Goal: Task Accomplishment & Management: Use online tool/utility

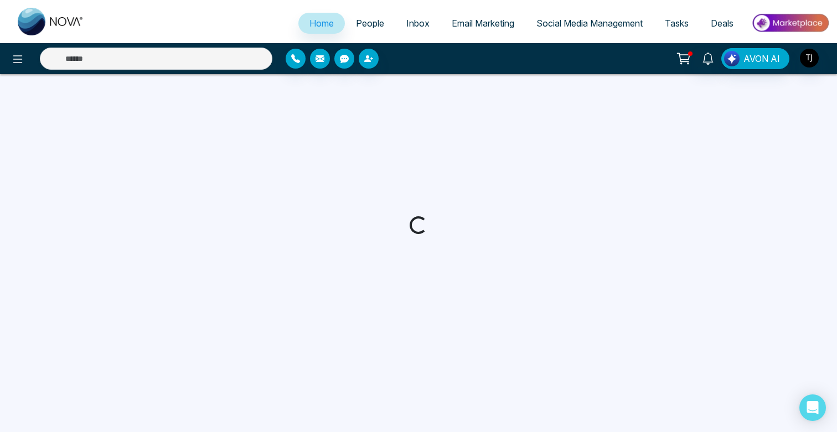
click at [483, 29] on link "Email Marketing" at bounding box center [483, 23] width 85 height 21
select select "*"
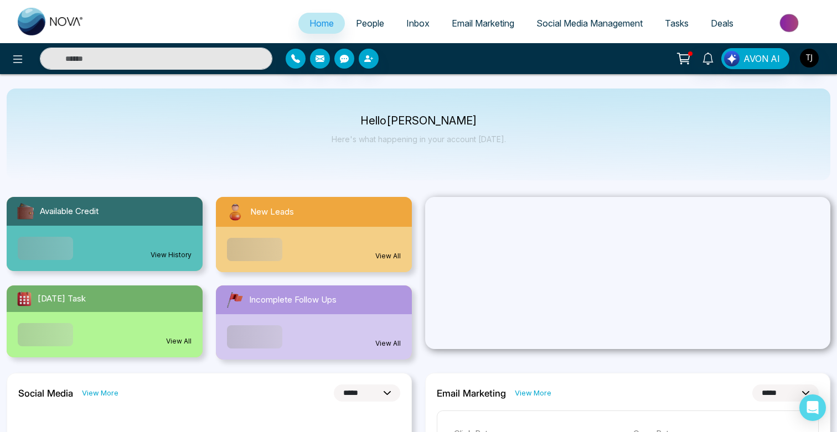
click at [489, 27] on span "Email Marketing" at bounding box center [483, 23] width 63 height 11
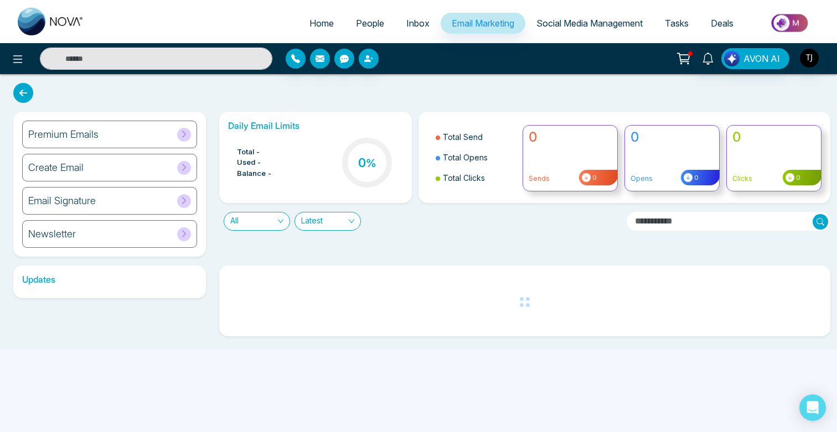
click at [156, 135] on div "Premium Emails" at bounding box center [109, 135] width 175 height 28
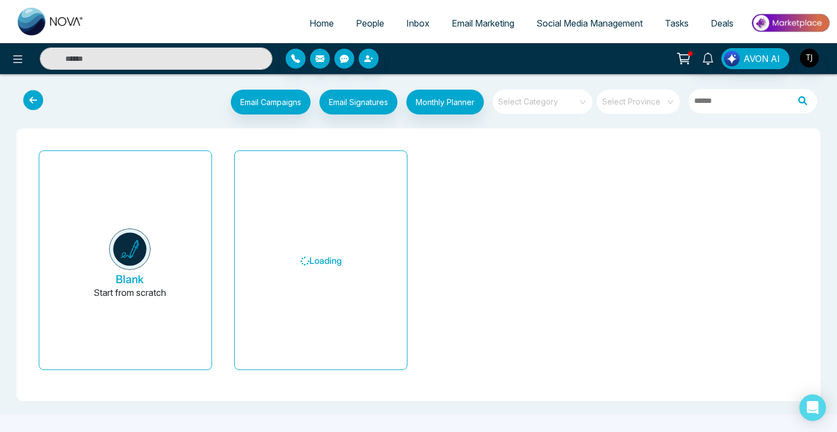
click at [570, 97] on input "search" at bounding box center [539, 98] width 80 height 17
click at [582, 81] on div "Email Campaigns Start from scratch? View my campaigns Email Signatures Monthly …" at bounding box center [418, 244] width 837 height 340
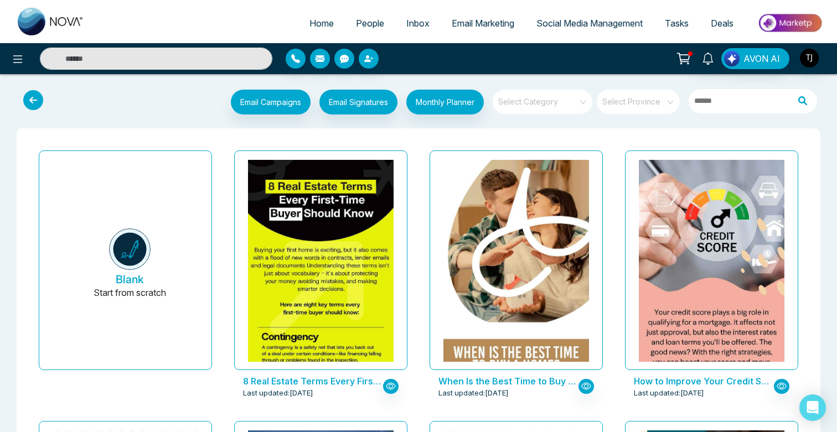
click at [565, 96] on input "search" at bounding box center [539, 98] width 80 height 17
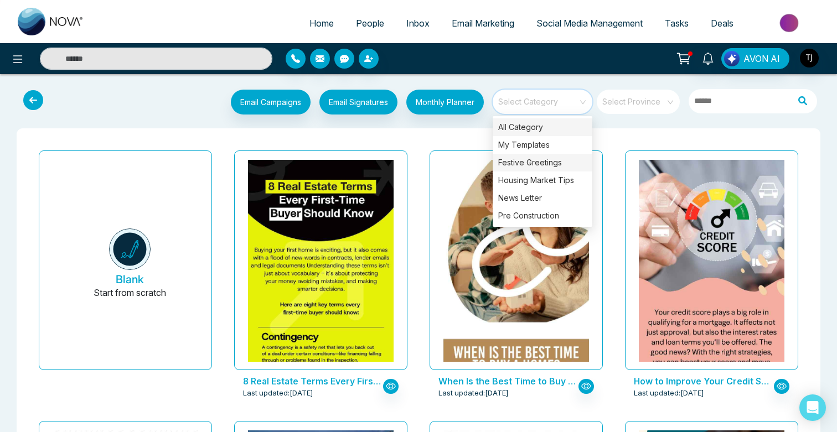
click at [555, 160] on div "Festive Greetings" at bounding box center [543, 163] width 100 height 18
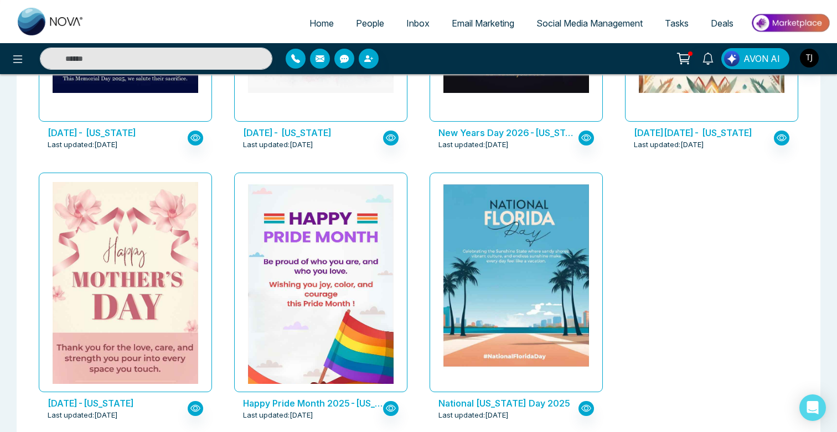
scroll to position [826, 0]
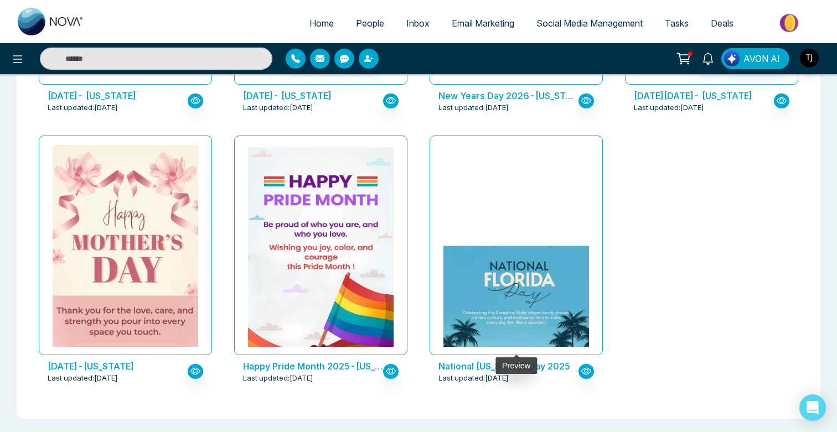
click at [520, 244] on img at bounding box center [516, 337] width 291 height 187
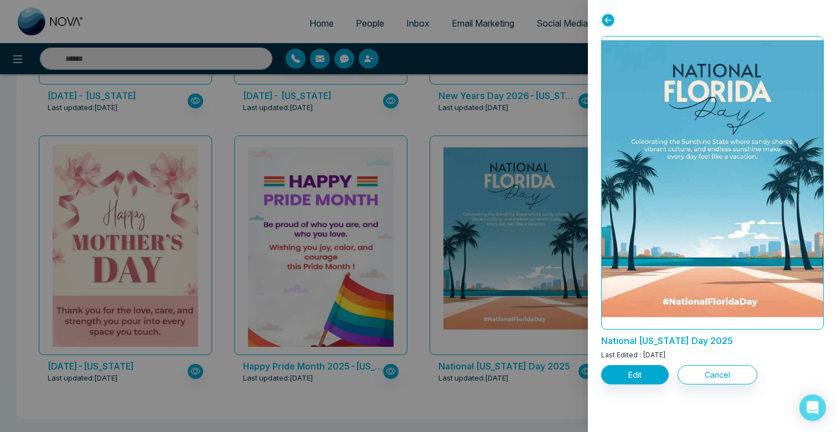
click at [612, 19] on icon at bounding box center [608, 20] width 14 height 14
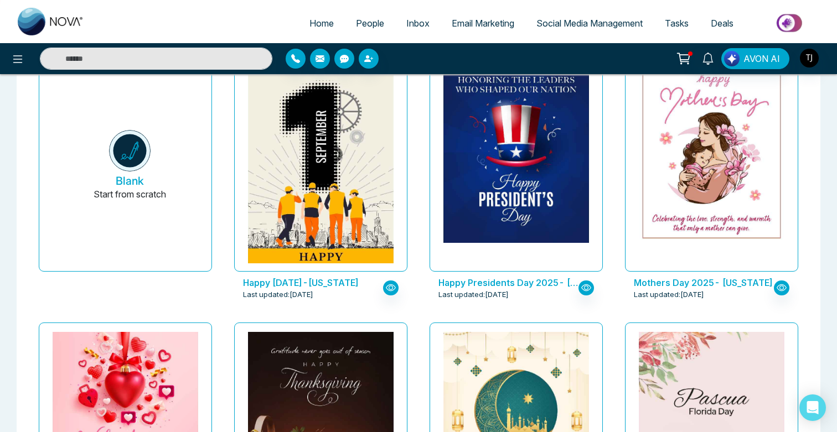
scroll to position [0, 0]
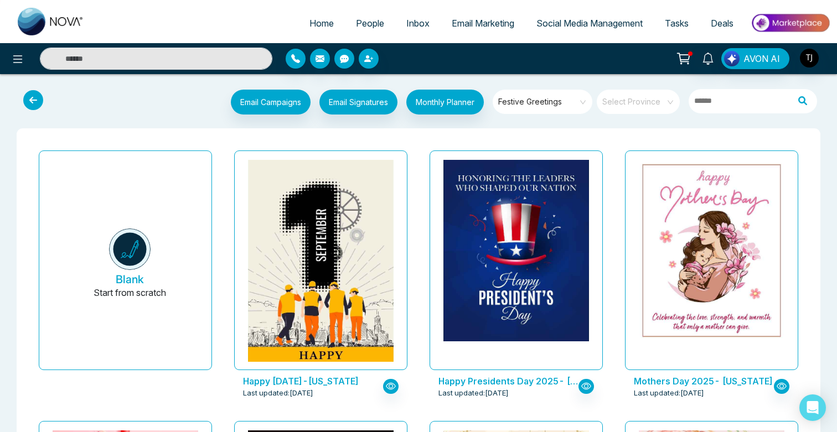
click at [531, 102] on span "Festive Greetings" at bounding box center [543, 102] width 90 height 17
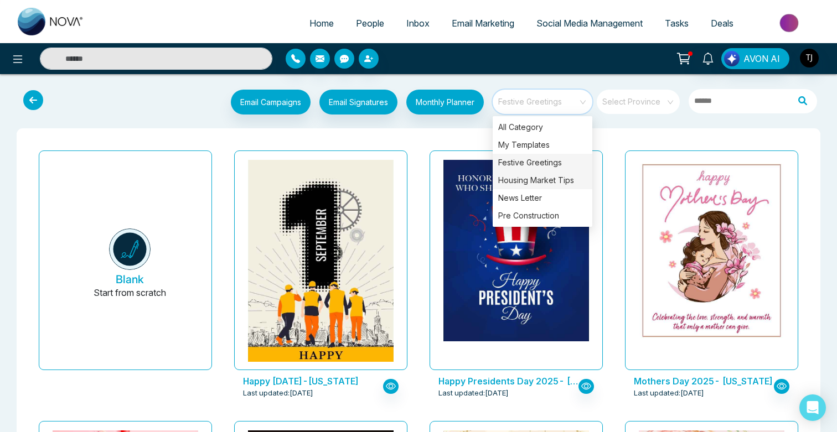
click at [542, 176] on div "Housing Market Tips" at bounding box center [543, 181] width 100 height 18
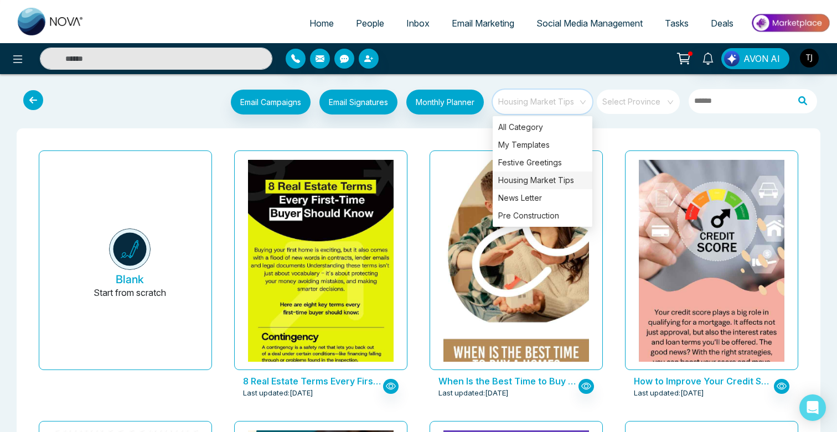
click at [612, 164] on div "When Is the Best Time to Buy a Home? - Florida Last updated: Sep 16, 2025" at bounding box center [515, 281] width 195 height 271
click at [553, 103] on span "Housing Market Tips" at bounding box center [543, 102] width 90 height 17
click at [547, 208] on div "Pre Construction" at bounding box center [543, 216] width 100 height 18
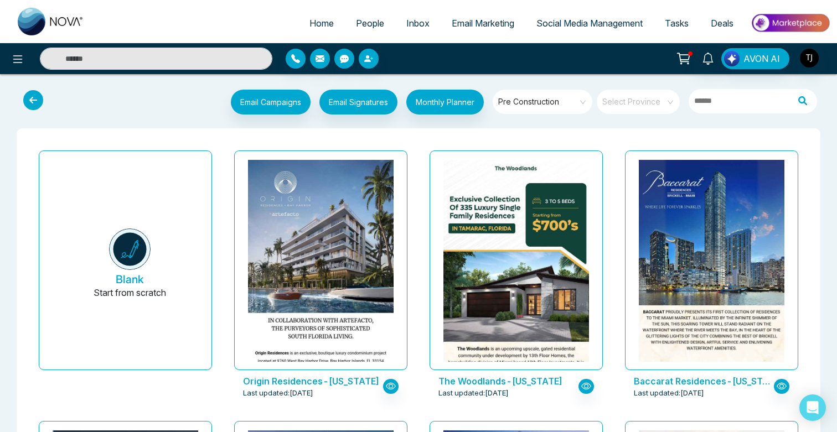
click at [619, 173] on div "Baccarat Residences-Florida Last updated: Aug 14, 2025" at bounding box center [711, 281] width 195 height 271
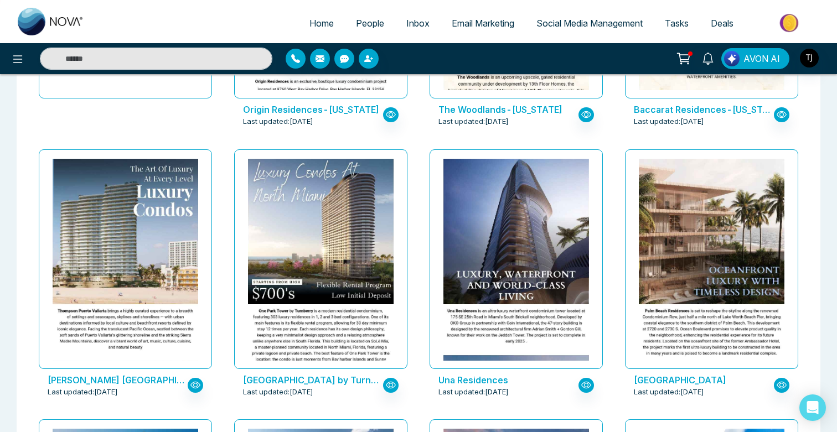
scroll to position [272, 0]
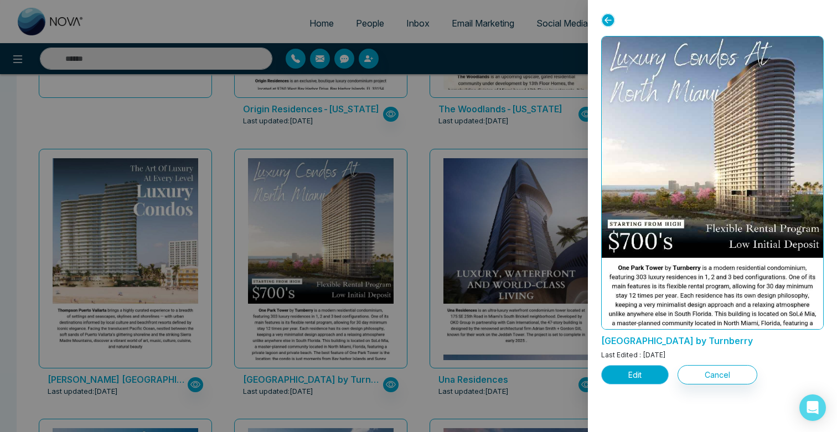
click at [627, 365] on button "Edit" at bounding box center [635, 374] width 68 height 19
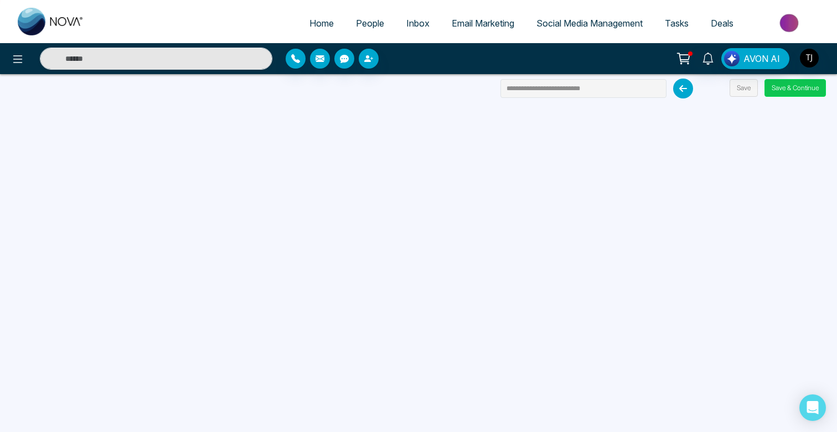
click at [795, 82] on button "Save & Continue" at bounding box center [794, 88] width 61 height 18
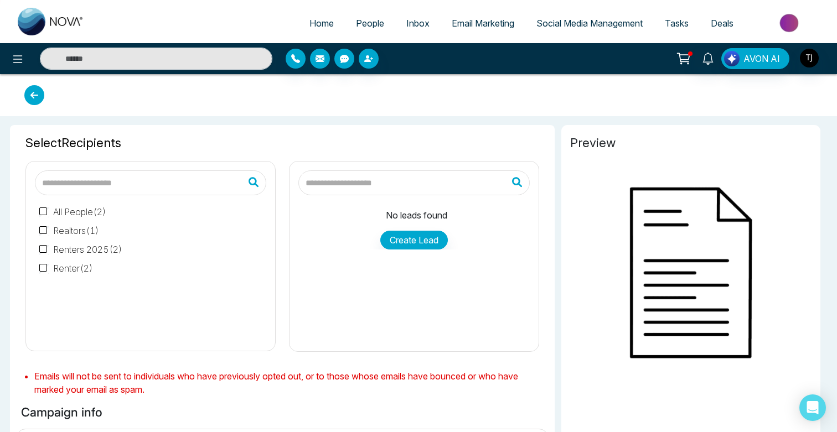
type input "**********"
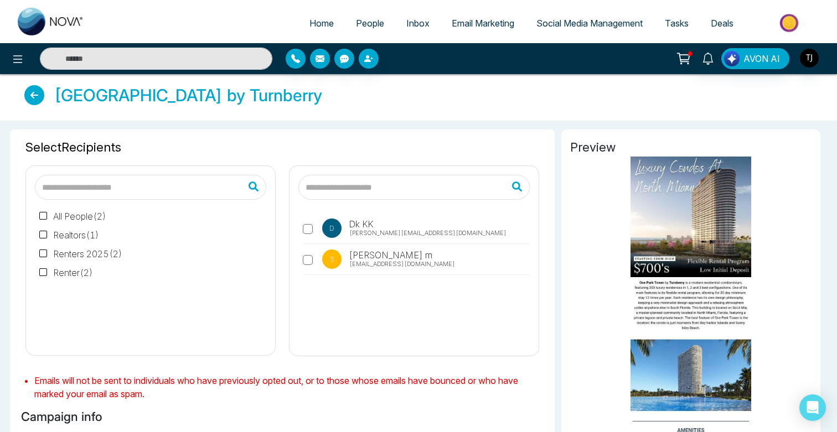
click at [489, 25] on span "Email Marketing" at bounding box center [483, 23] width 63 height 11
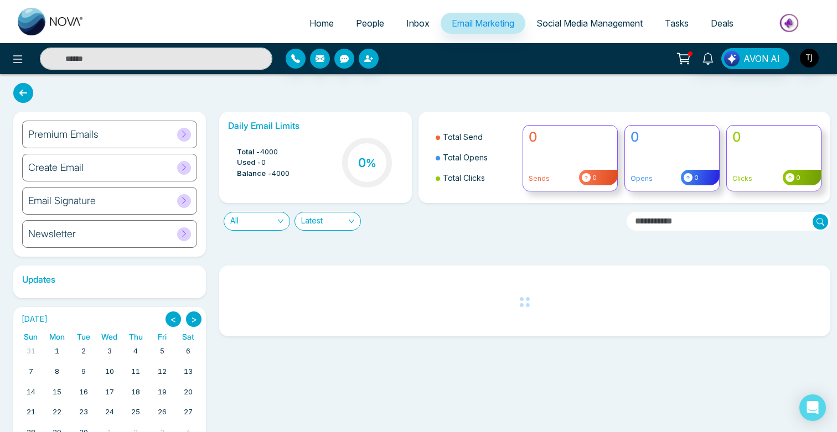
click at [86, 205] on h6 "Email Signature" at bounding box center [62, 201] width 68 height 12
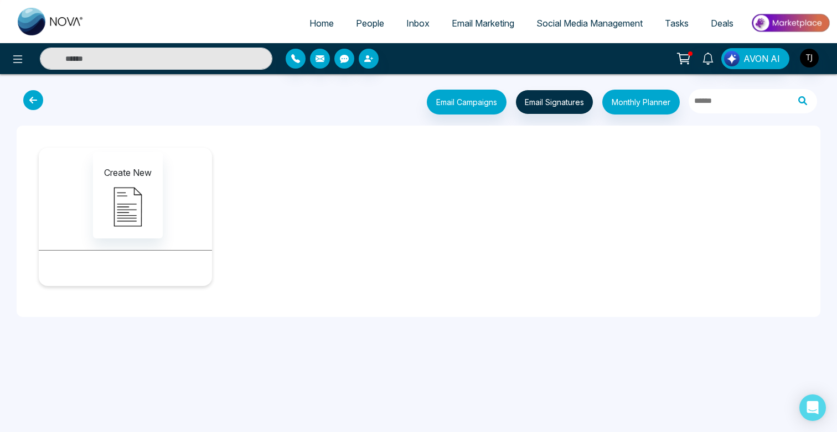
click at [600, 19] on span "Social Media Management" at bounding box center [589, 23] width 106 height 11
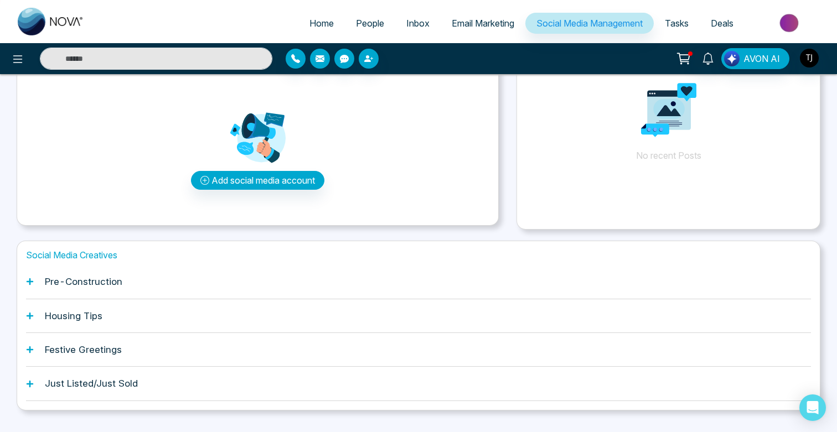
scroll to position [90, 0]
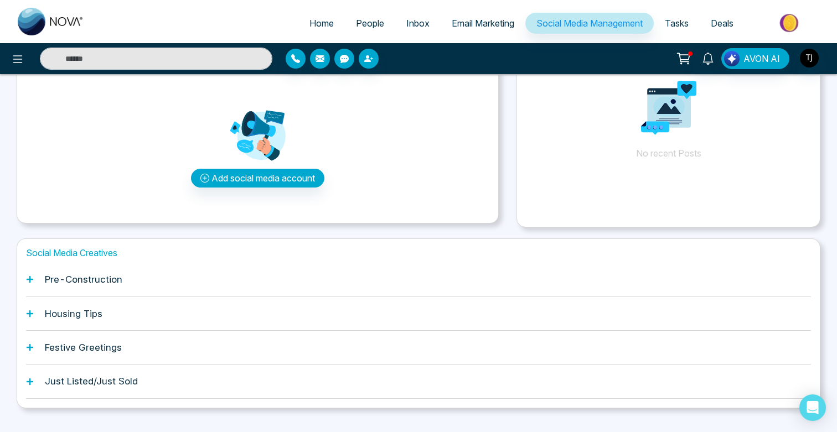
click at [134, 284] on div "Pre-Construction" at bounding box center [418, 280] width 785 height 34
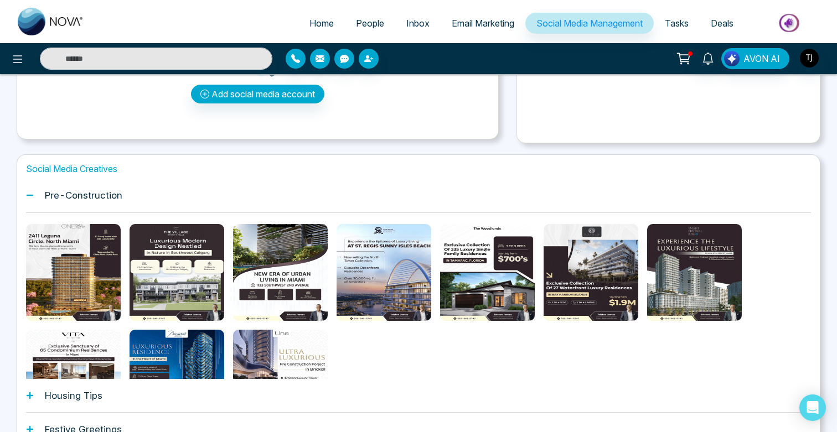
scroll to position [179, 0]
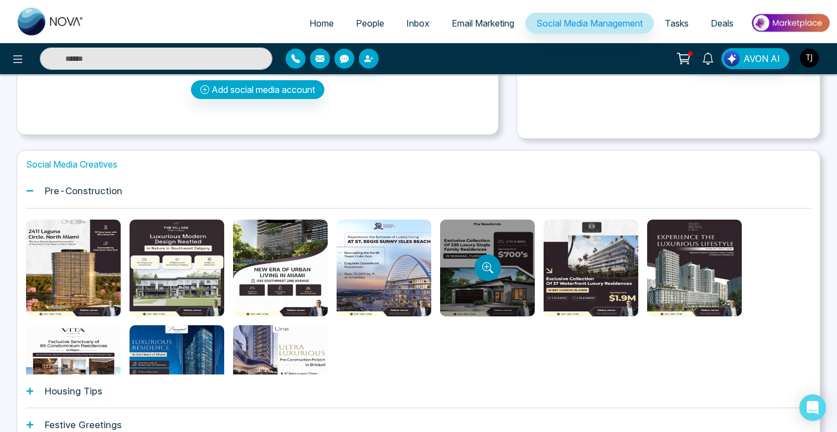
click at [490, 268] on icon "Preview template" at bounding box center [486, 266] width 9 height 9
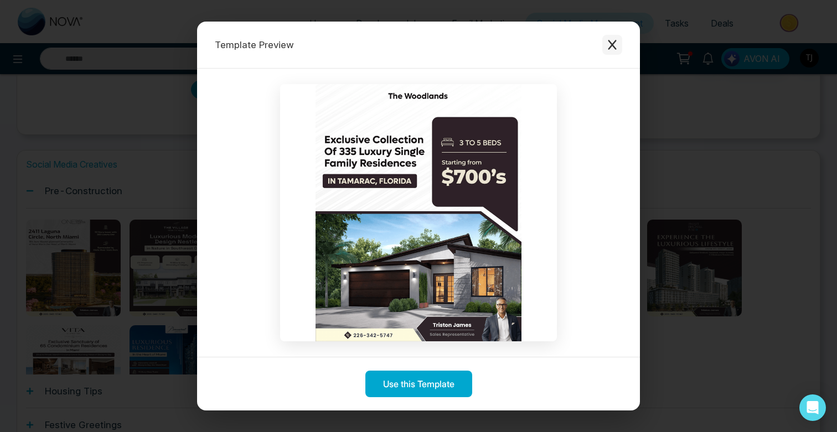
click at [608, 45] on icon "Close modal" at bounding box center [612, 44] width 11 height 11
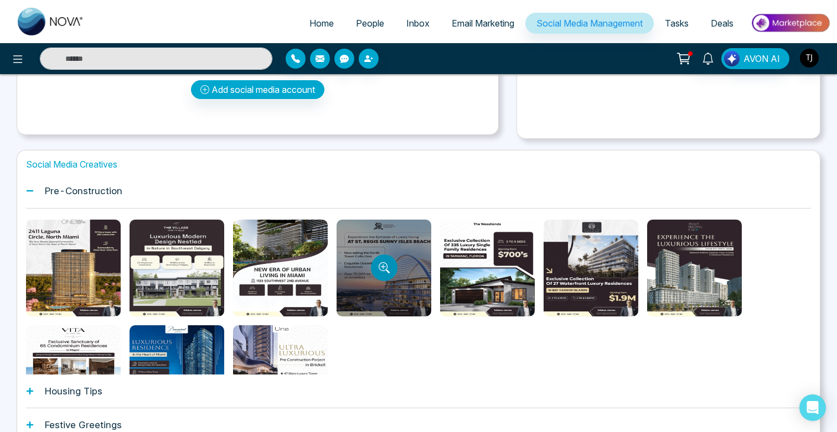
click at [384, 271] on icon "Preview template" at bounding box center [384, 267] width 11 height 11
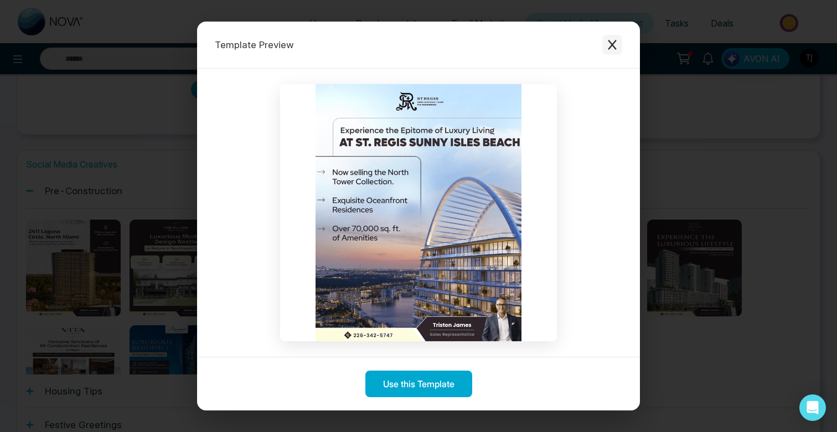
click at [615, 44] on icon "Close modal" at bounding box center [612, 44] width 11 height 11
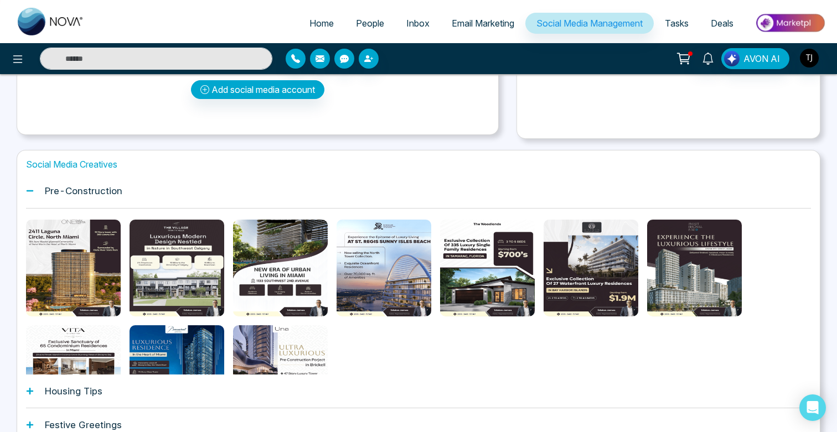
click at [247, 165] on h1 "Social Media Creatives" at bounding box center [418, 164] width 785 height 11
click at [165, 196] on div "Pre-Construction" at bounding box center [418, 191] width 785 height 34
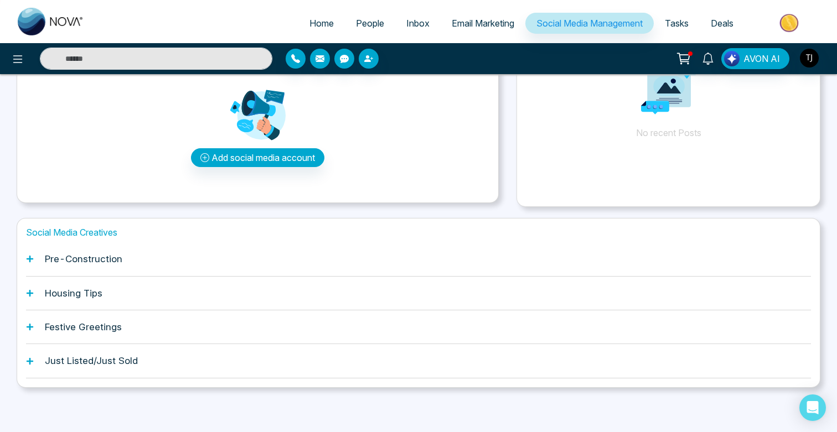
click at [143, 292] on div "Housing Tips" at bounding box center [418, 294] width 785 height 34
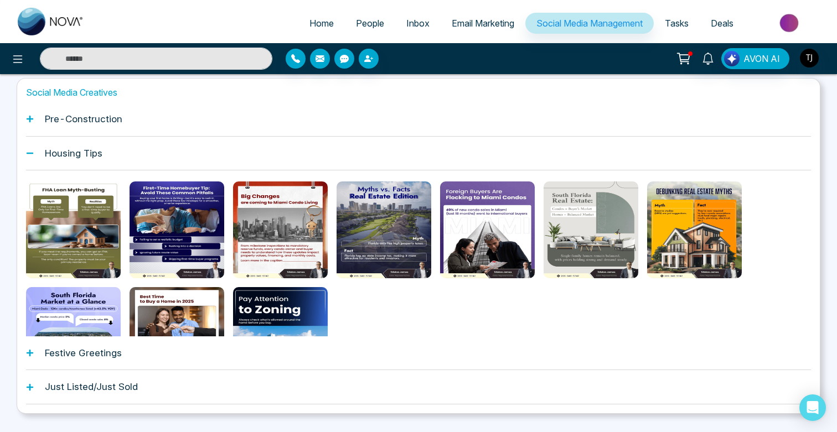
scroll to position [252, 0]
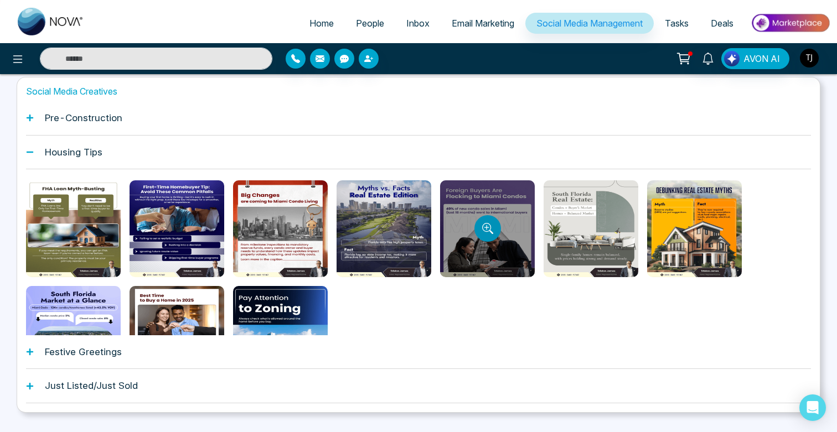
click at [491, 232] on icon "Preview template" at bounding box center [491, 232] width 4 height 4
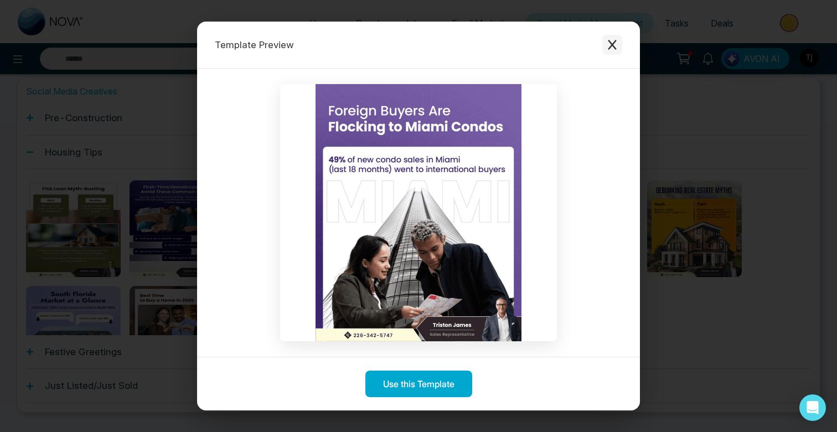
click at [616, 42] on icon "Close modal" at bounding box center [612, 44] width 11 height 11
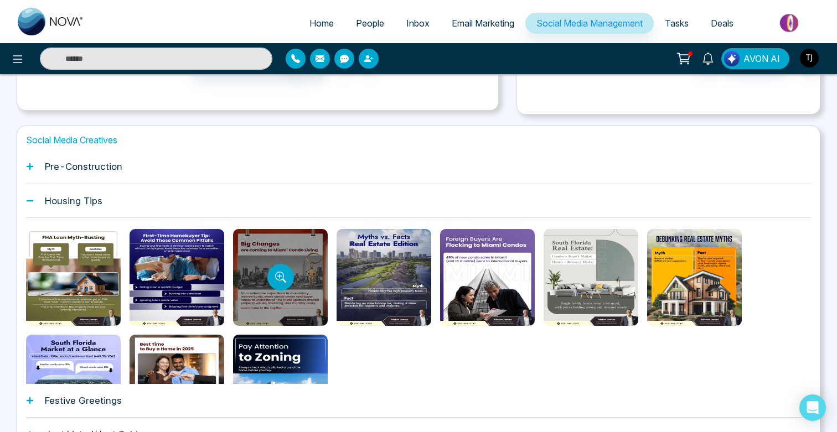
scroll to position [263, 0]
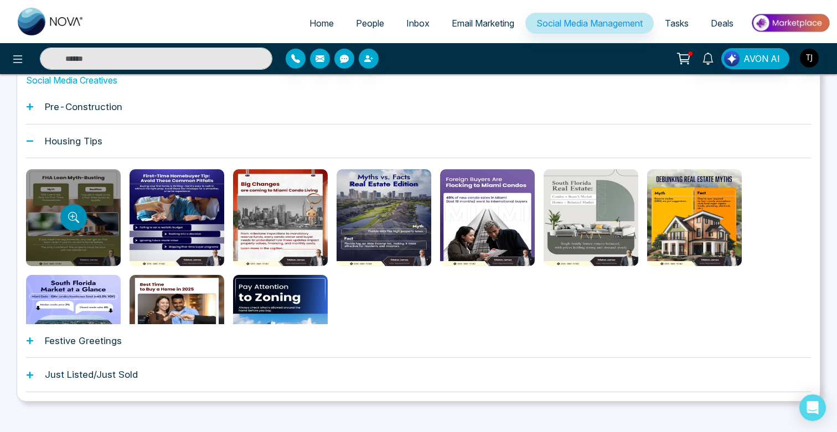
click at [71, 215] on icon "Preview template" at bounding box center [73, 217] width 11 height 11
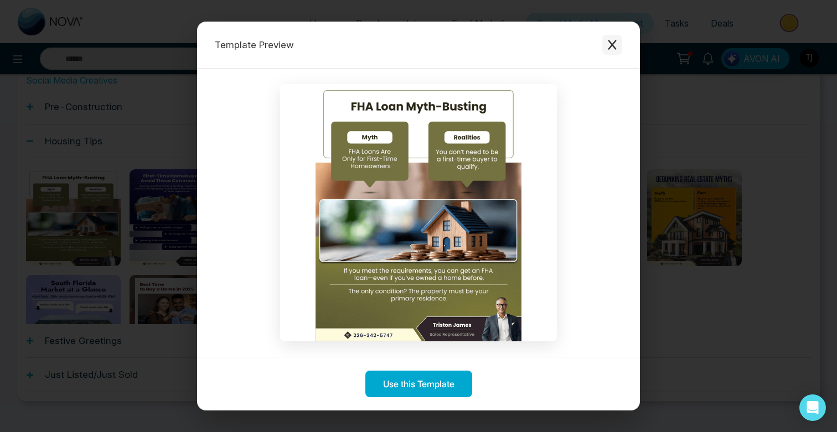
click at [613, 39] on icon "Close modal" at bounding box center [612, 44] width 11 height 11
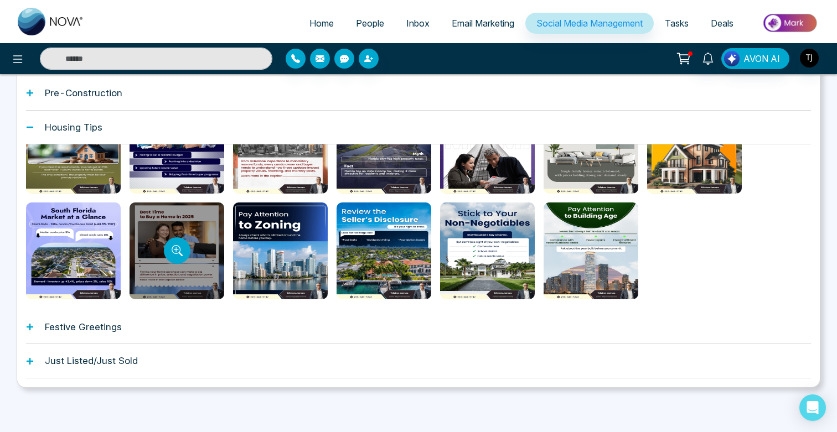
scroll to position [0, 0]
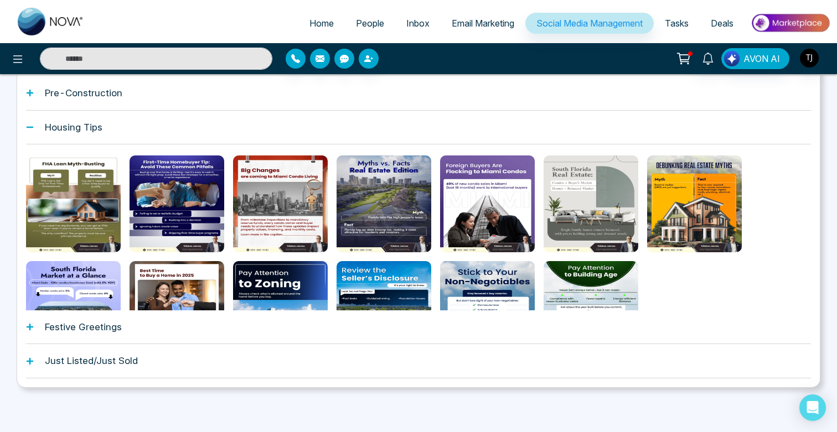
click at [126, 125] on div "Housing Tips" at bounding box center [418, 128] width 785 height 34
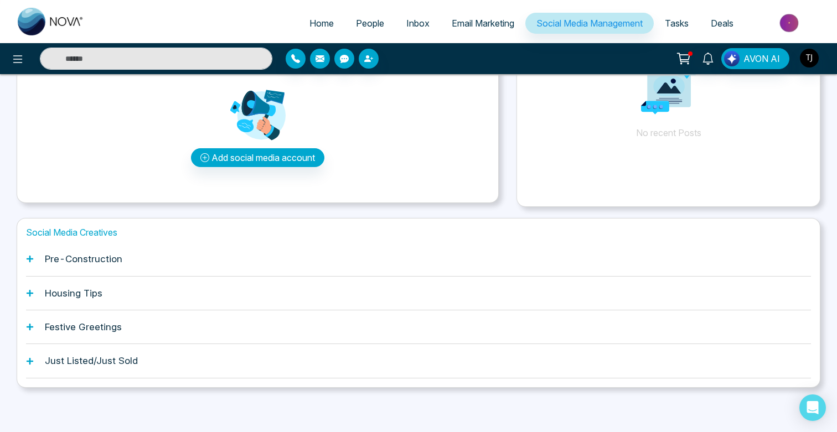
click at [132, 334] on div "Festive Greetings" at bounding box center [418, 327] width 785 height 34
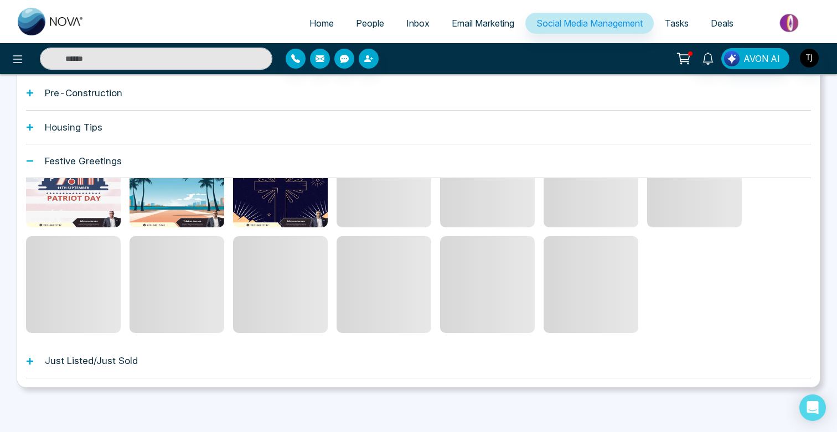
scroll to position [59, 0]
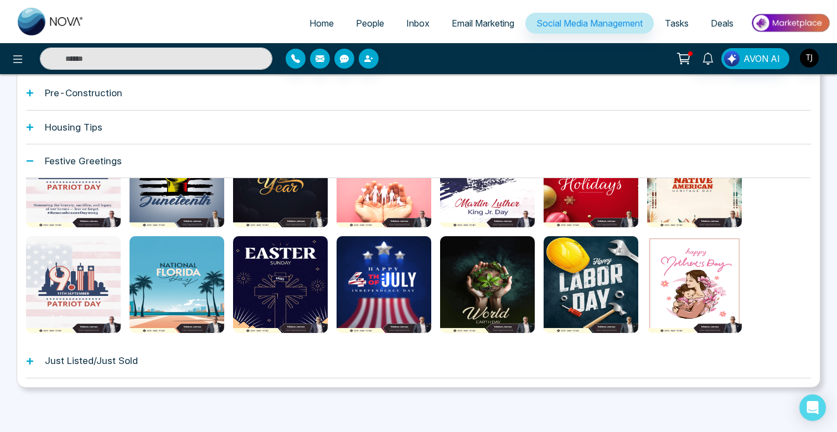
click at [252, 365] on div "Just Listed/Just Sold" at bounding box center [418, 361] width 785 height 34
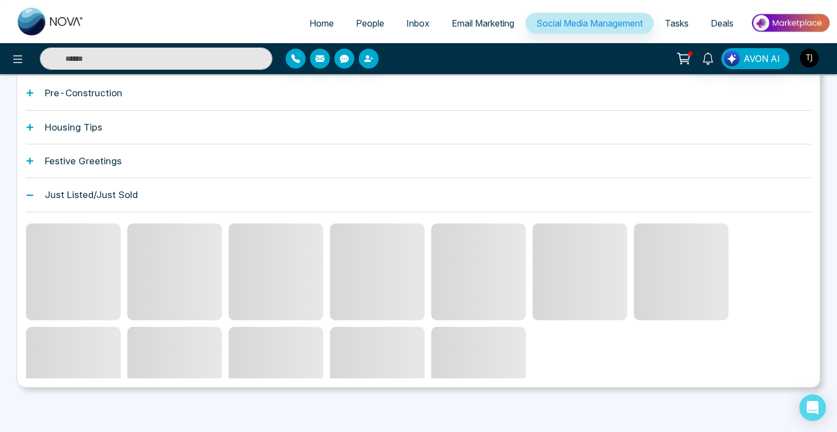
scroll to position [146, 0]
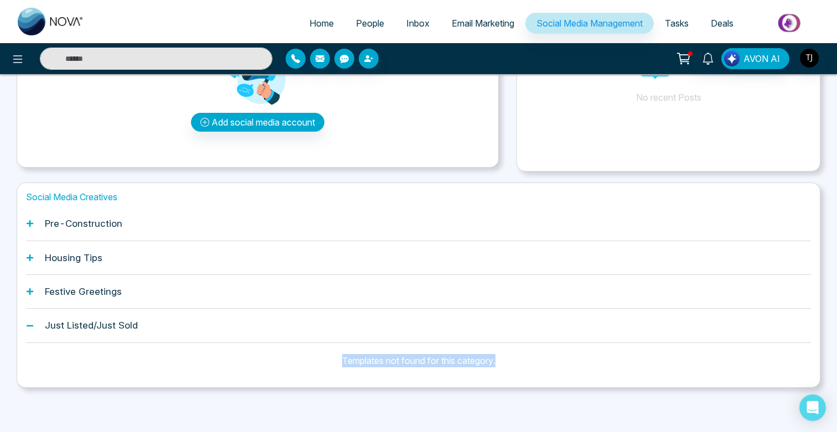
drag, startPoint x: 488, startPoint y: 359, endPoint x: 333, endPoint y: 356, distance: 154.4
click at [333, 356] on div "Templates not found for this category." at bounding box center [418, 360] width 785 height 35
click at [810, 58] on img "button" at bounding box center [809, 58] width 19 height 19
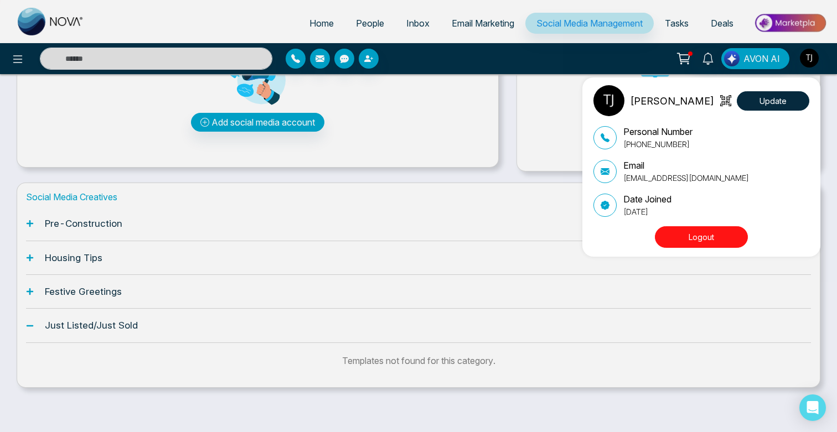
click at [708, 240] on button "Logout" at bounding box center [701, 237] width 93 height 22
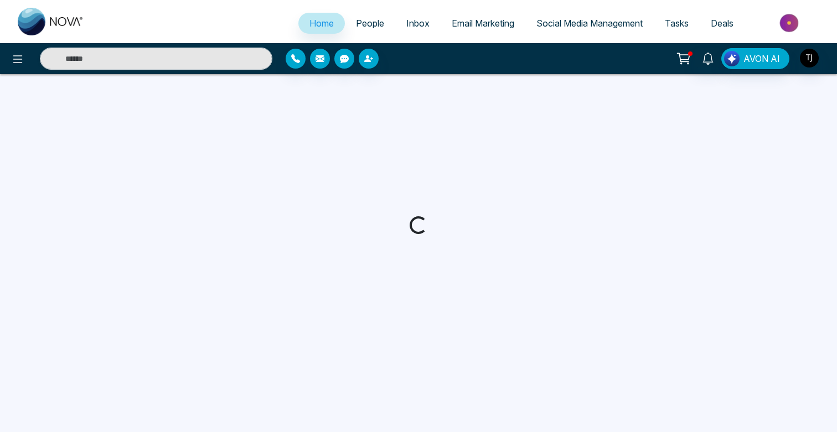
select select "*"
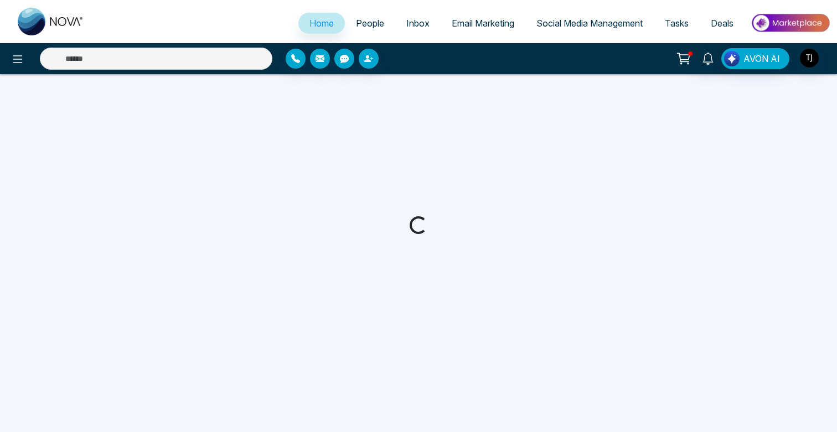
select select "*"
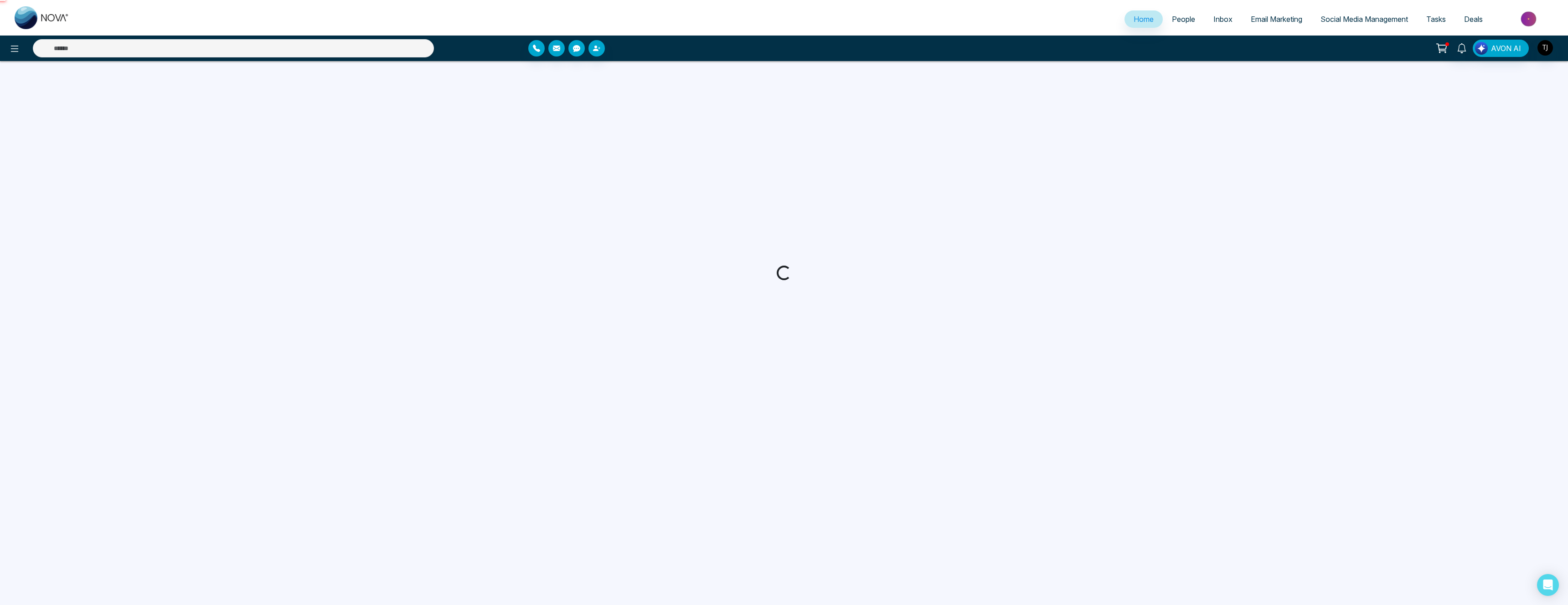
select select "*"
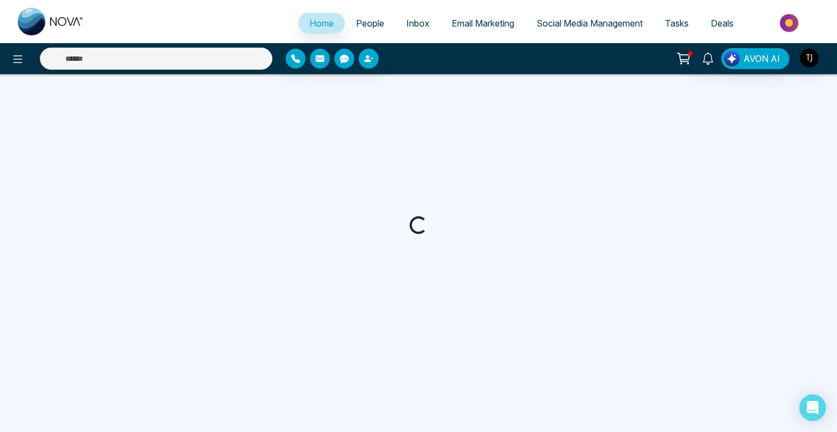
select select "*"
